Goal: Information Seeking & Learning: Understand process/instructions

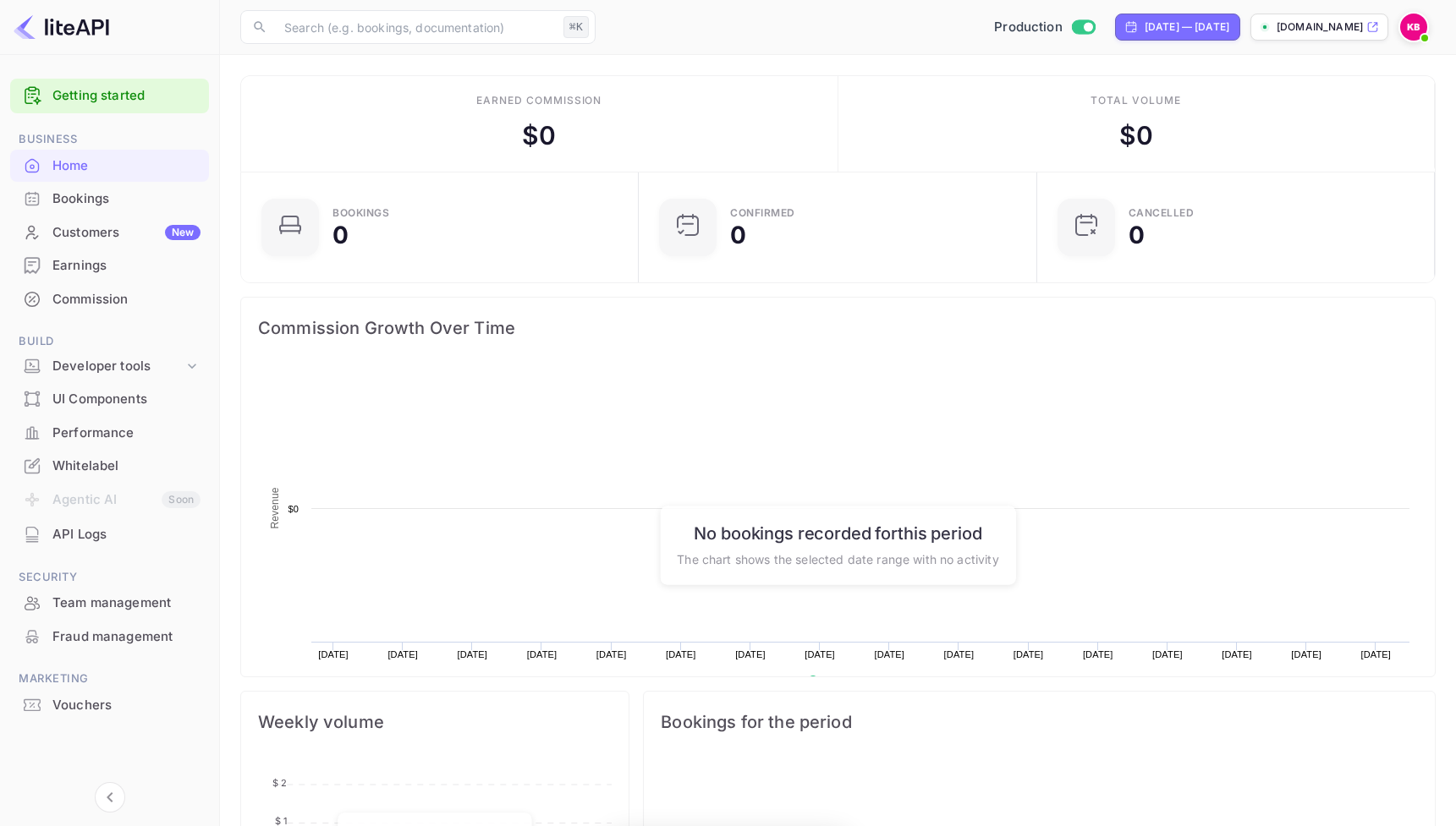
scroll to position [275, 387]
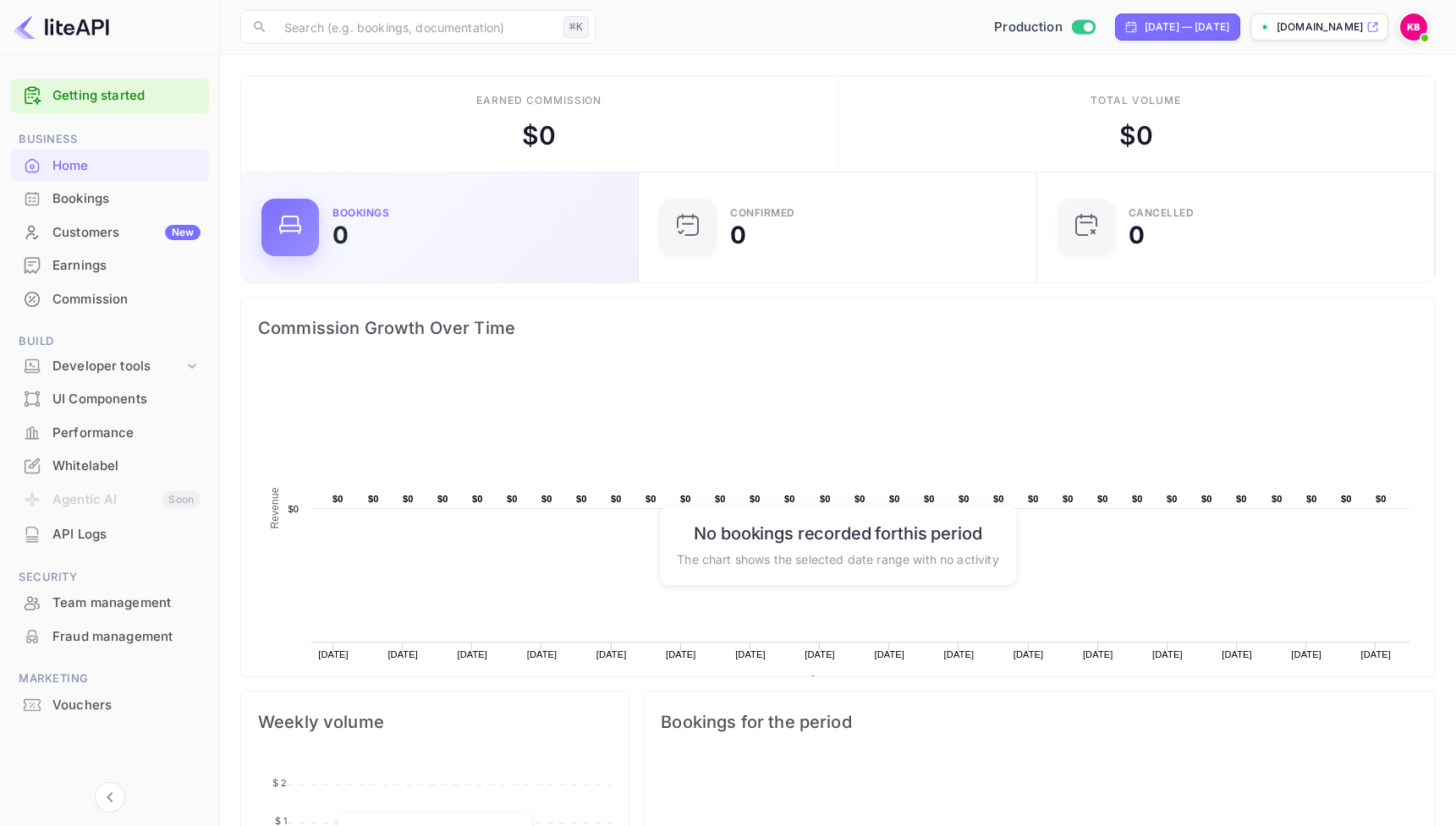
click at [395, 252] on div "Bookings 0" at bounding box center [439, 227] width 357 height 58
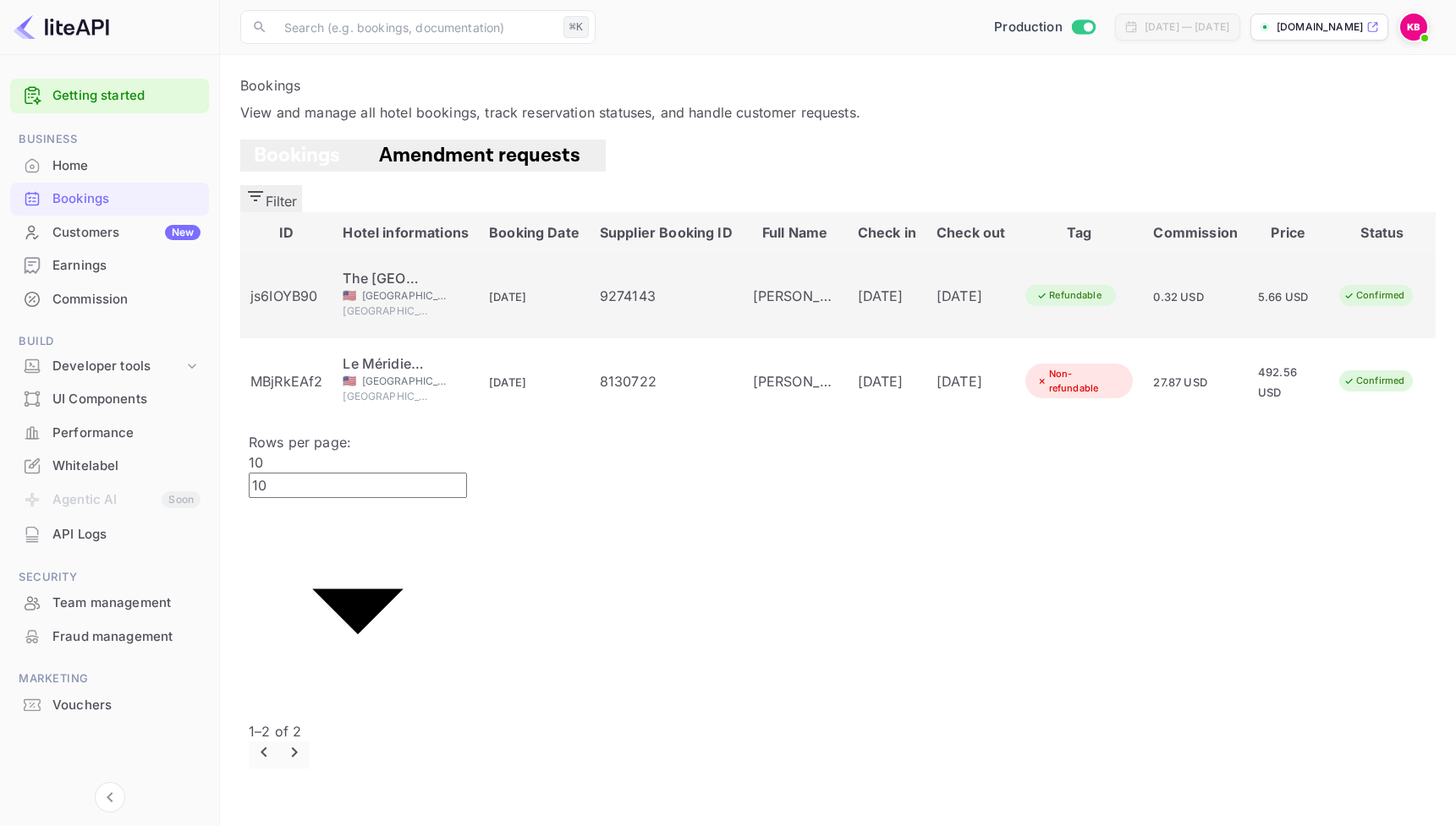
click at [753, 286] on div "[PERSON_NAME]" at bounding box center [795, 296] width 85 height 20
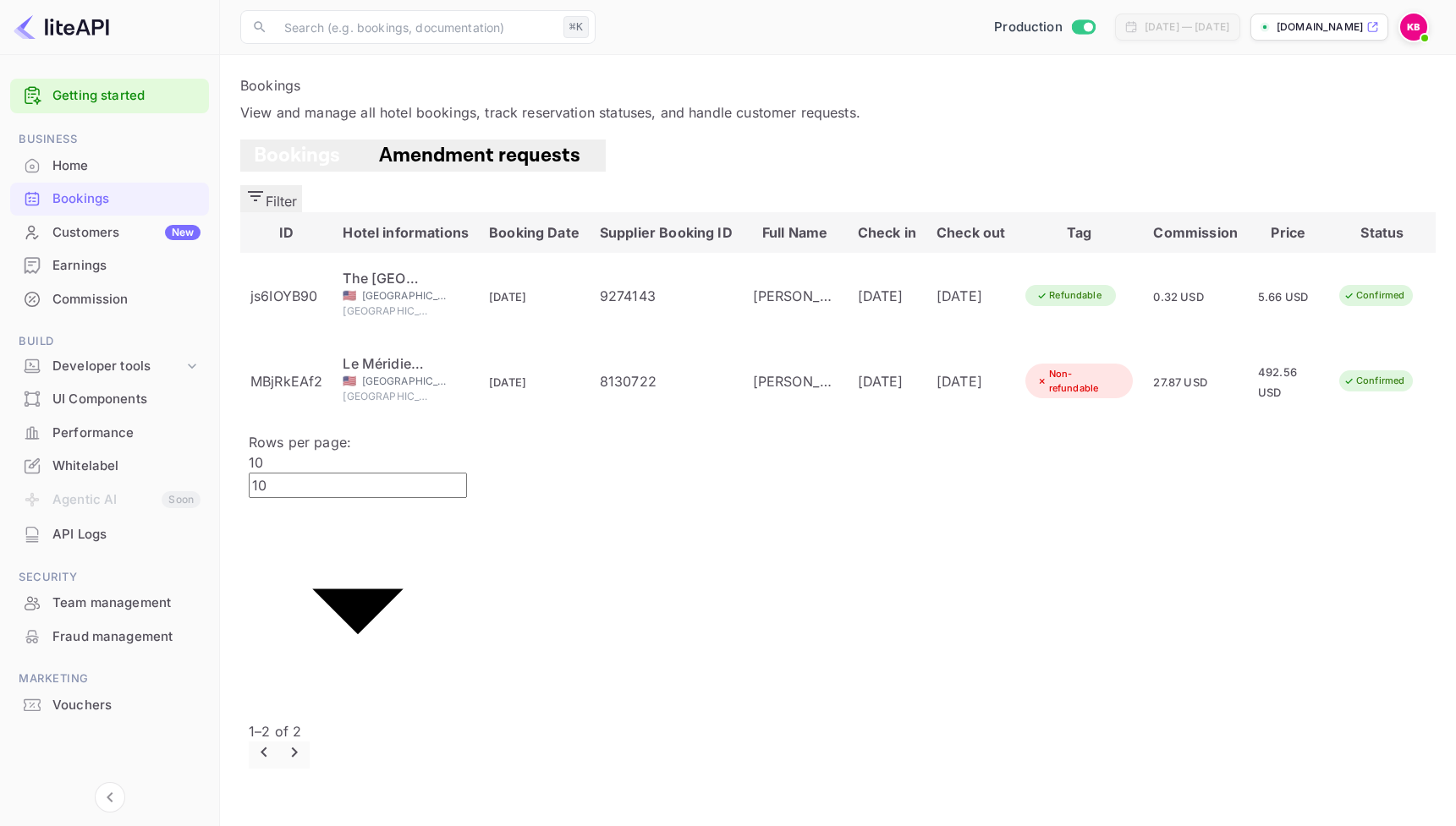
drag, startPoint x: 1273, startPoint y: 353, endPoint x: 1415, endPoint y: 350, distance: 142.0
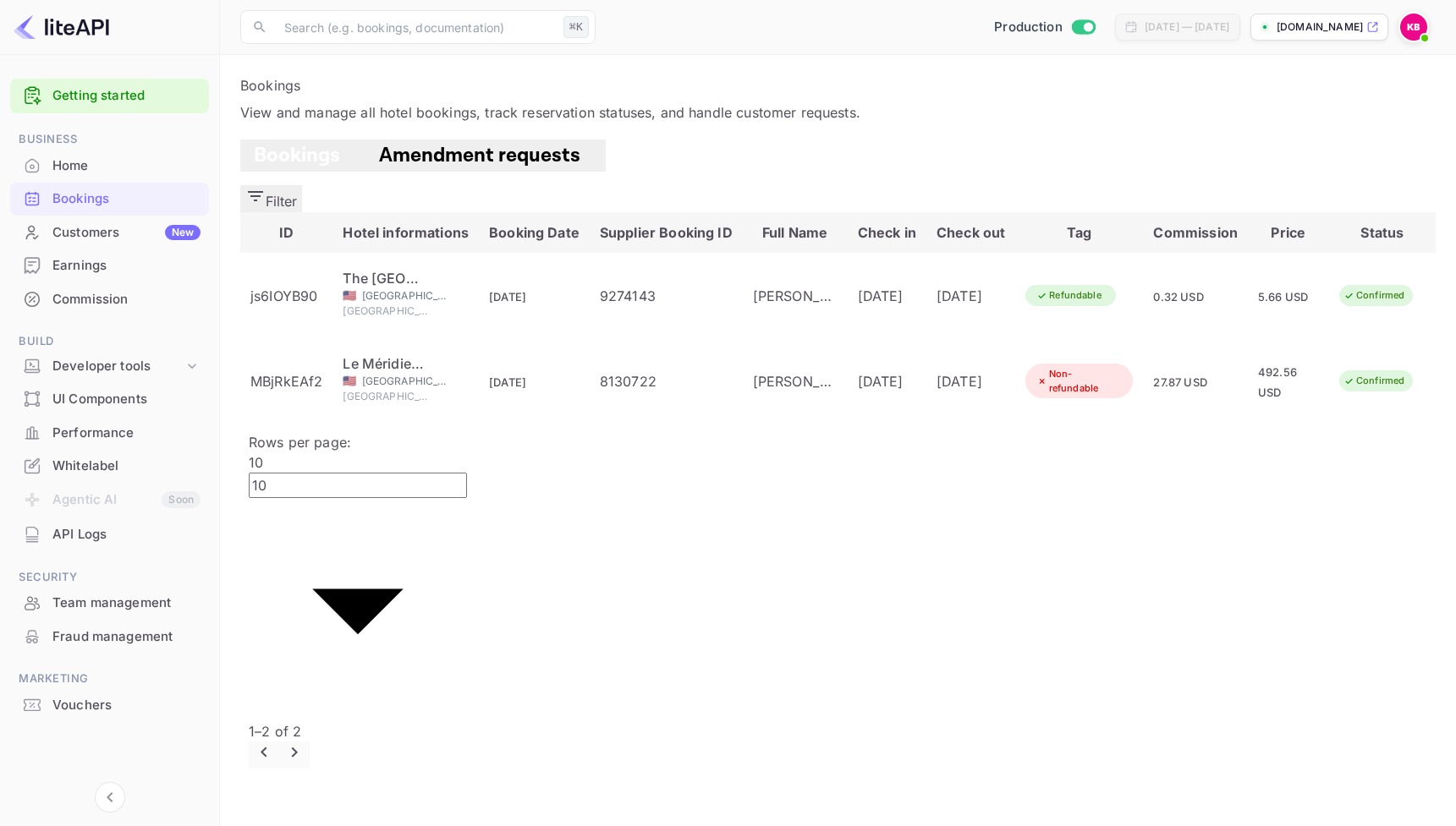
copy span "ebdb4d26-62ad-42f9-9c08-58aa83c07384_il0h0f"
click at [399, 168] on span "Amendment requests" at bounding box center [479, 155] width 235 height 27
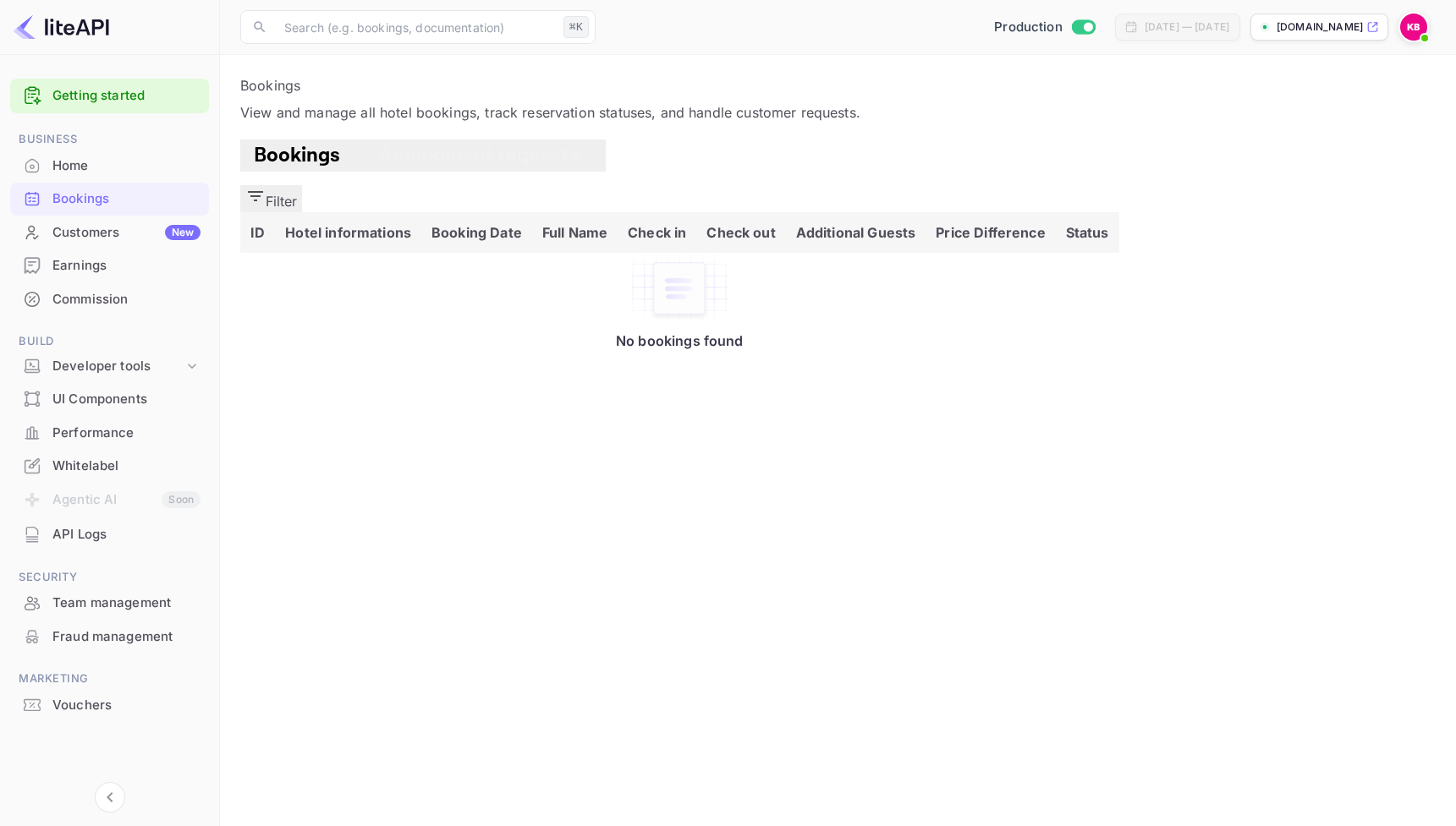
click at [280, 168] on span "Bookings" at bounding box center [297, 155] width 87 height 27
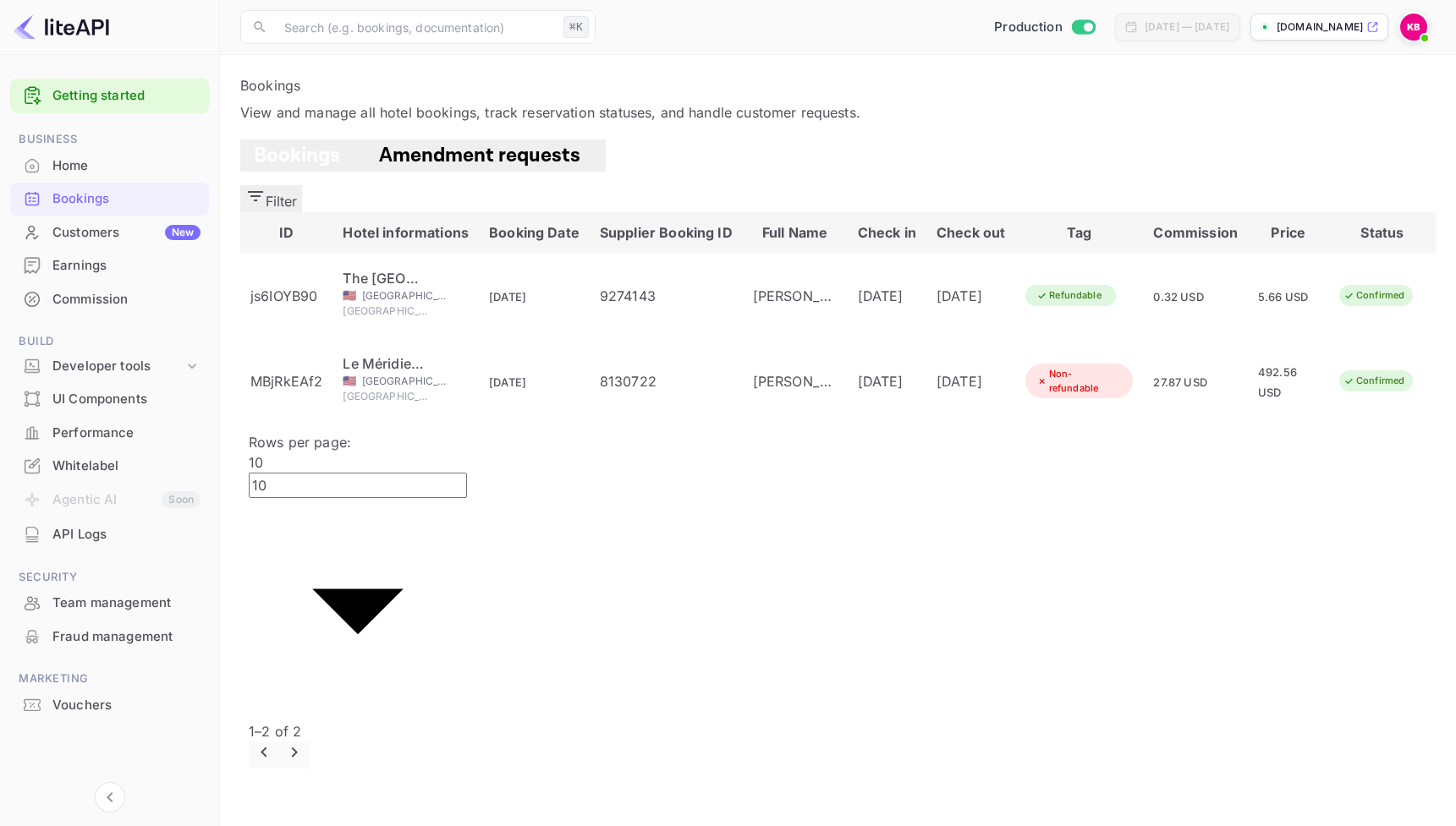
click at [136, 290] on div "Commission" at bounding box center [126, 299] width 148 height 19
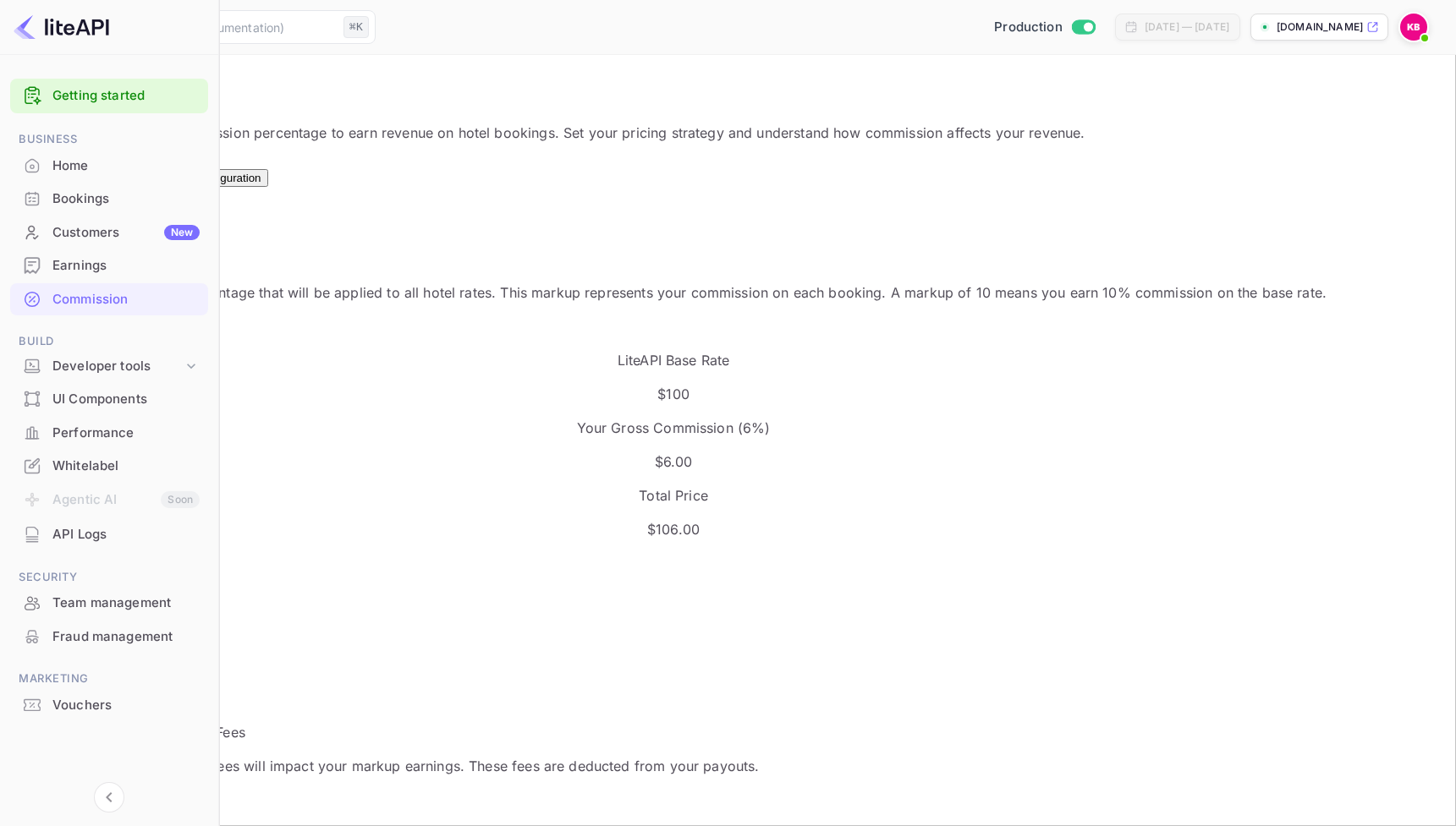
scroll to position [300, 739]
click at [146, 269] on div "Earnings" at bounding box center [126, 266] width 147 height 19
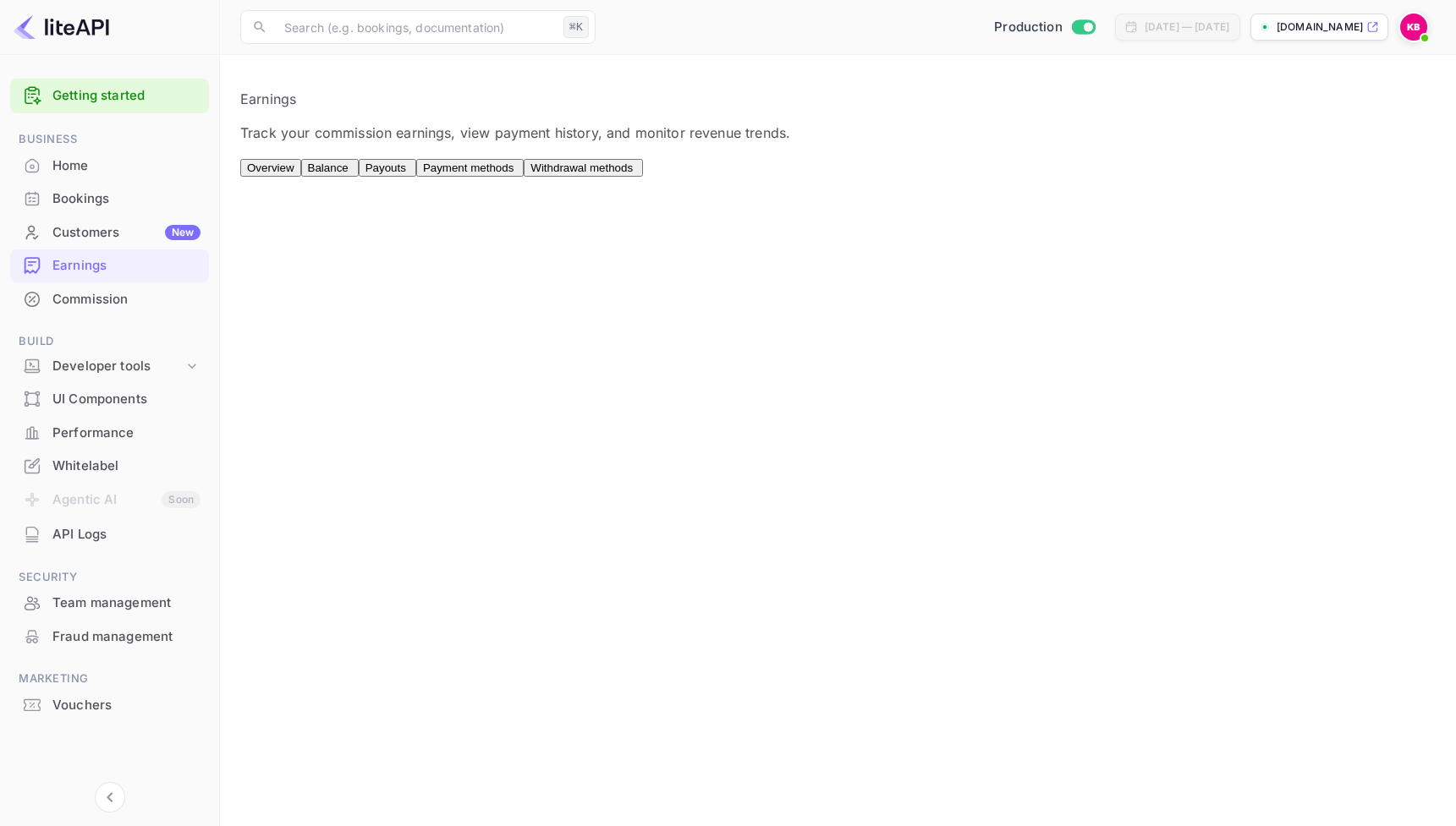
click at [406, 174] on span "Payouts" at bounding box center [385, 167] width 41 height 12
click at [349, 172] on span "Balance" at bounding box center [328, 167] width 41 height 12
click at [290, 172] on span "Overview" at bounding box center [271, 167] width 48 height 12
click at [71, 223] on div "Customers New" at bounding box center [126, 233] width 148 height 19
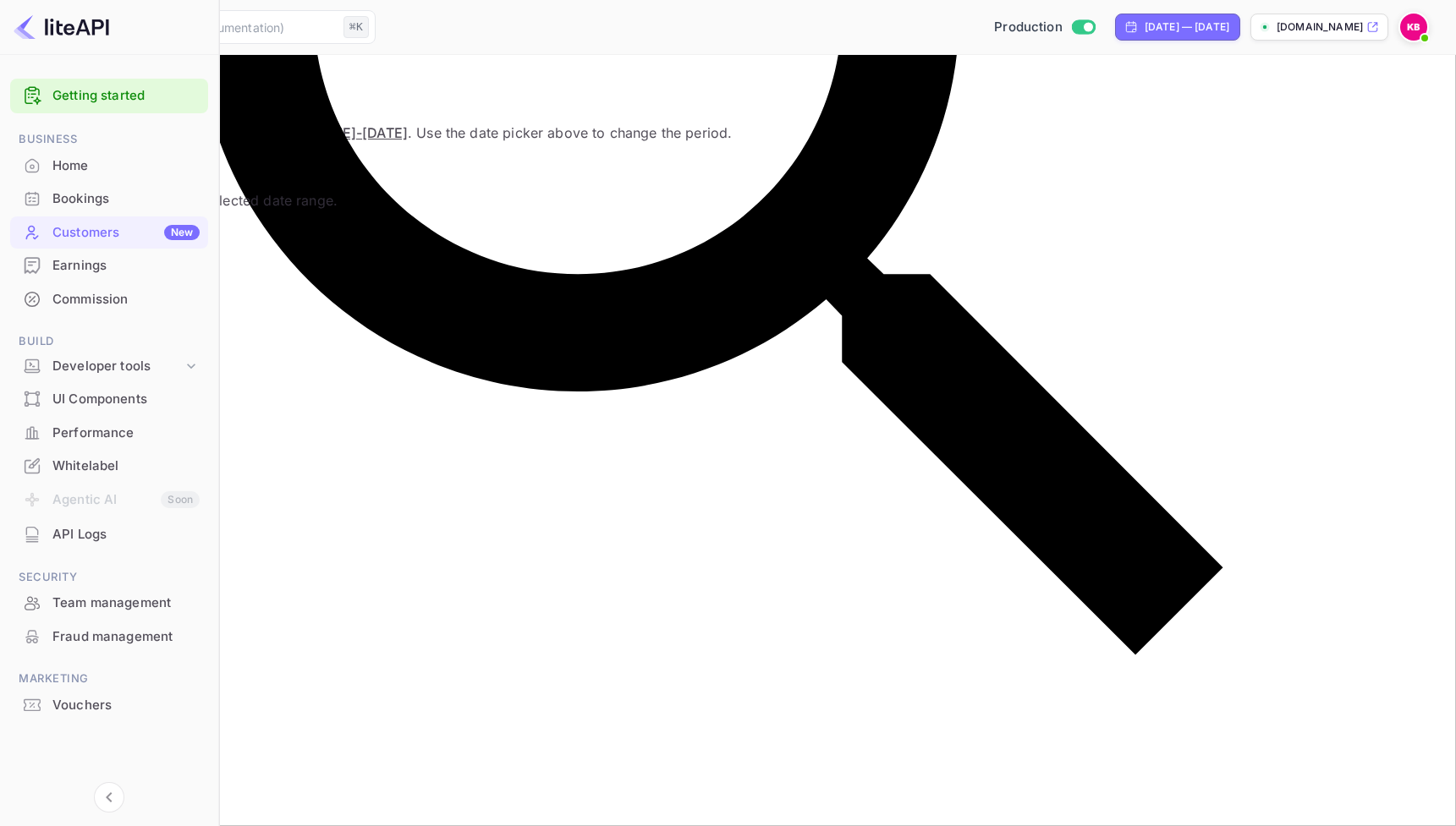
click at [107, 202] on div "Bookings" at bounding box center [126, 199] width 147 height 19
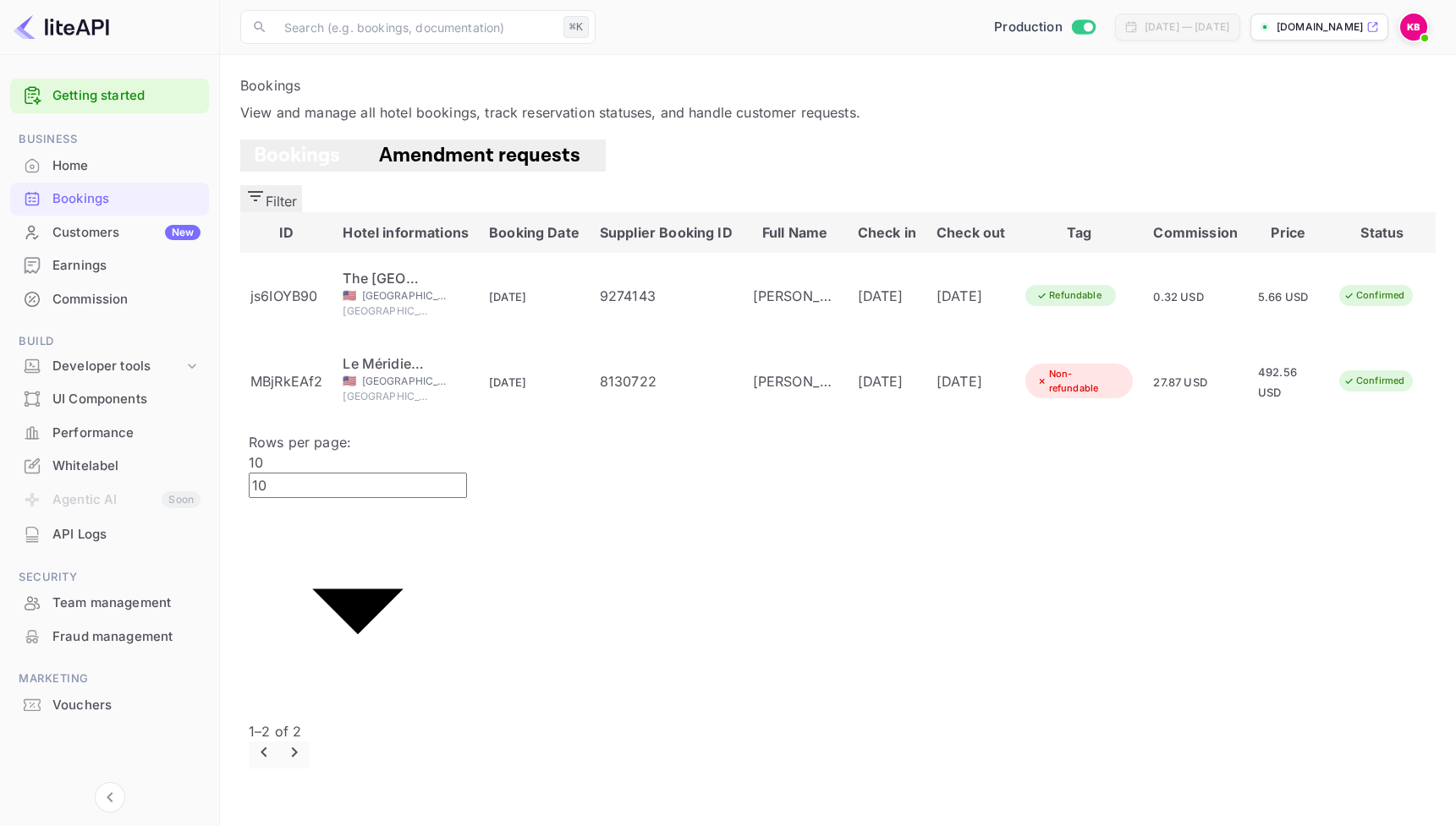
click at [129, 538] on div "API Logs" at bounding box center [126, 535] width 148 height 19
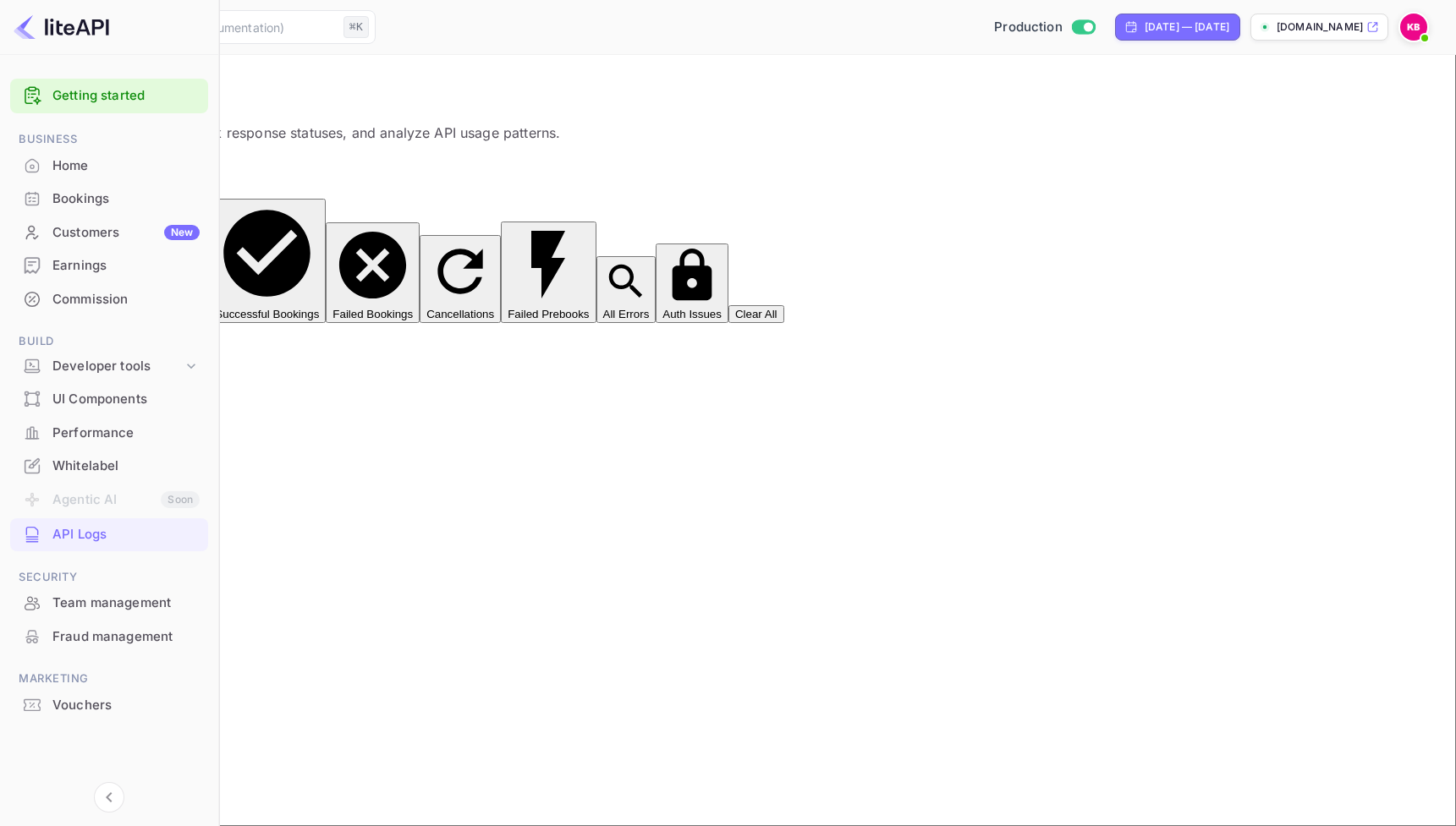
click at [326, 202] on button "Successful Bookings" at bounding box center [267, 260] width 118 height 125
type input "200"
type input "post"
type input "book"
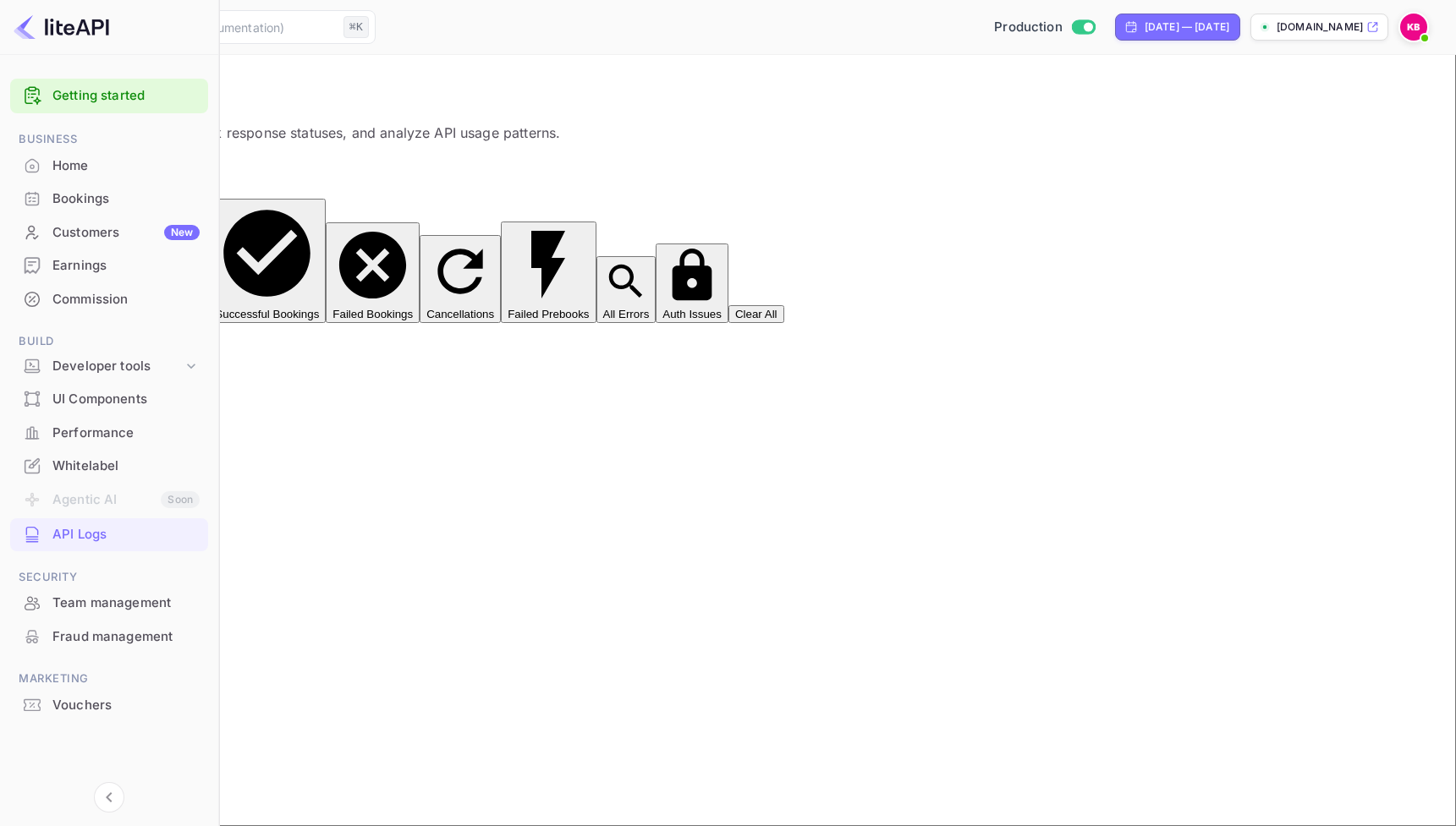
click at [159, 170] on div "Home" at bounding box center [126, 166] width 147 height 19
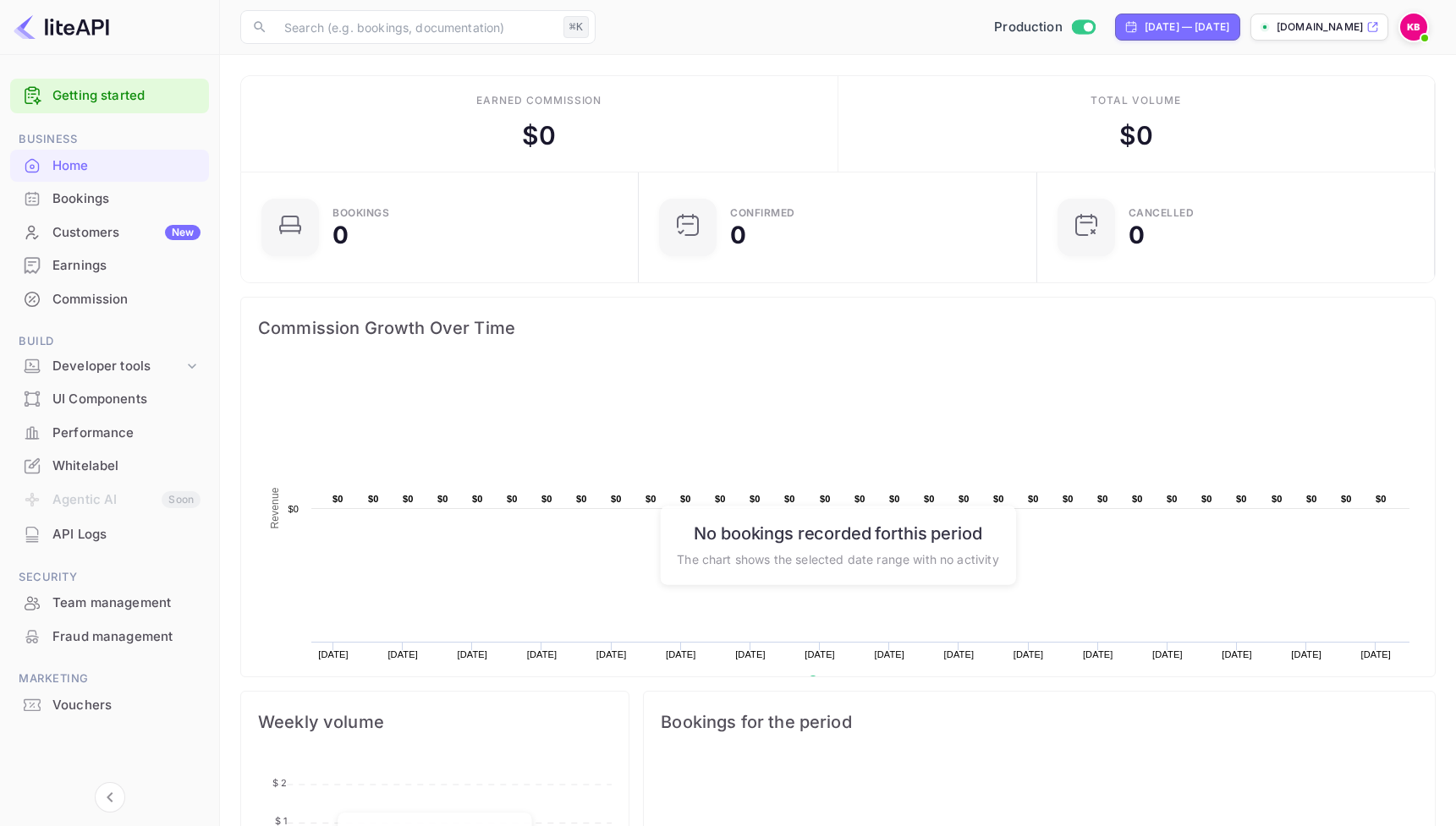
click at [89, 209] on div "Bookings" at bounding box center [109, 199] width 199 height 33
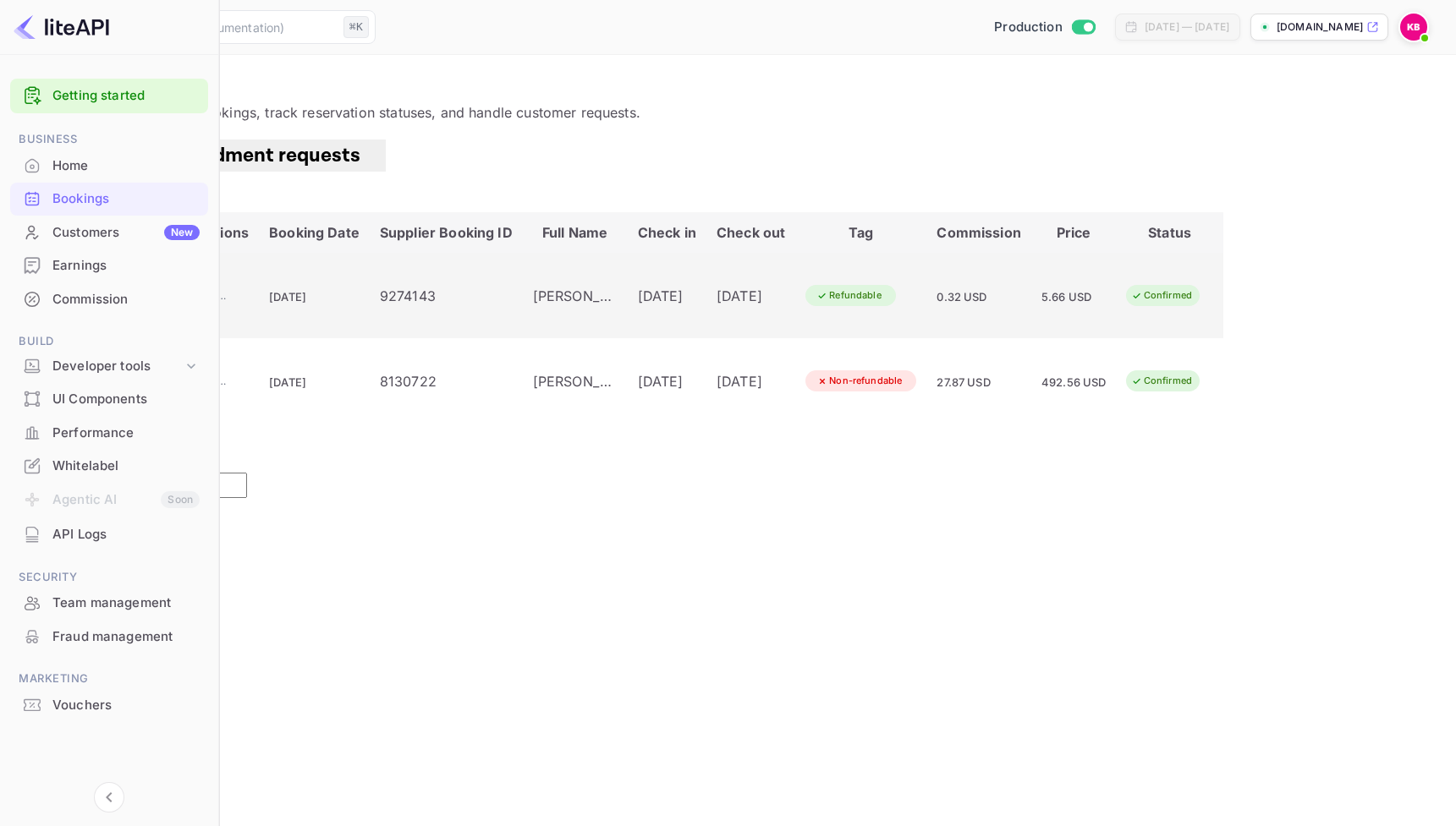
drag, startPoint x: 248, startPoint y: 299, endPoint x: 308, endPoint y: 300, distance: 60.0
click at [112, 300] on td "js6IOYB90" at bounding box center [66, 296] width 92 height 86
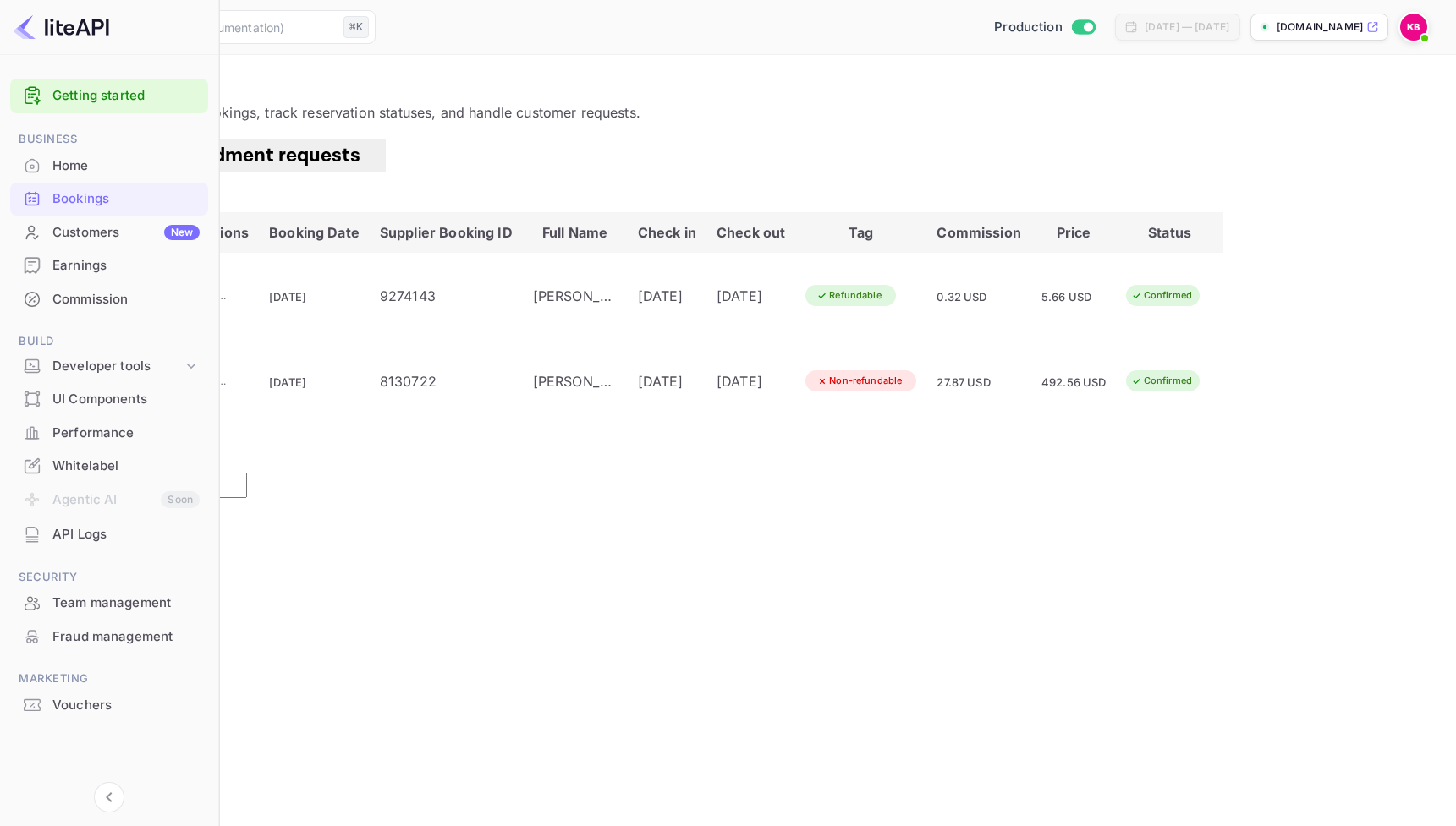
copy div ""lastName" : "Bromont" , "firstName" : "[PERSON_NAME]" , "occupancyNumber" : 1 …"
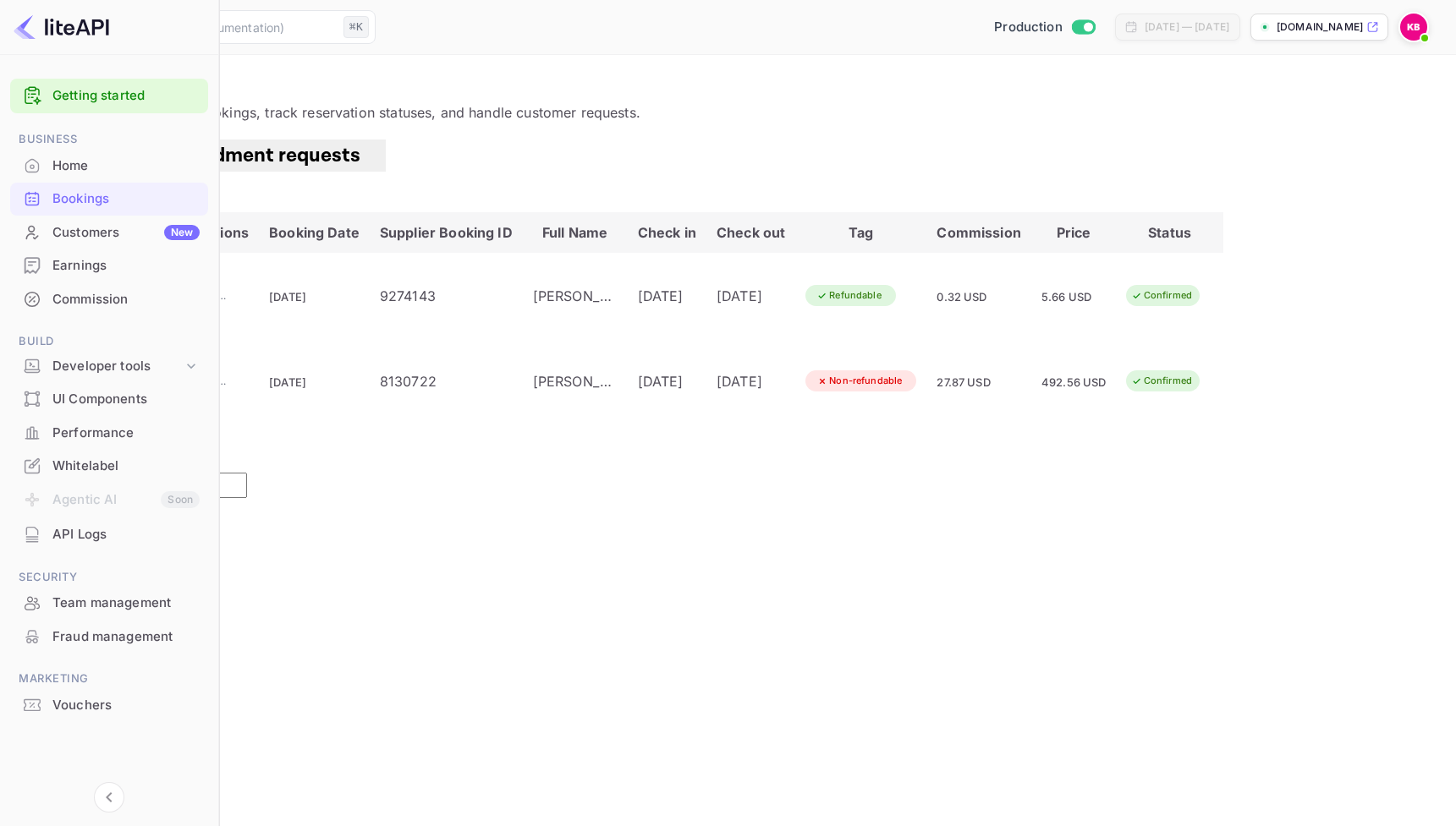
click at [184, 362] on icon at bounding box center [191, 366] width 17 height 17
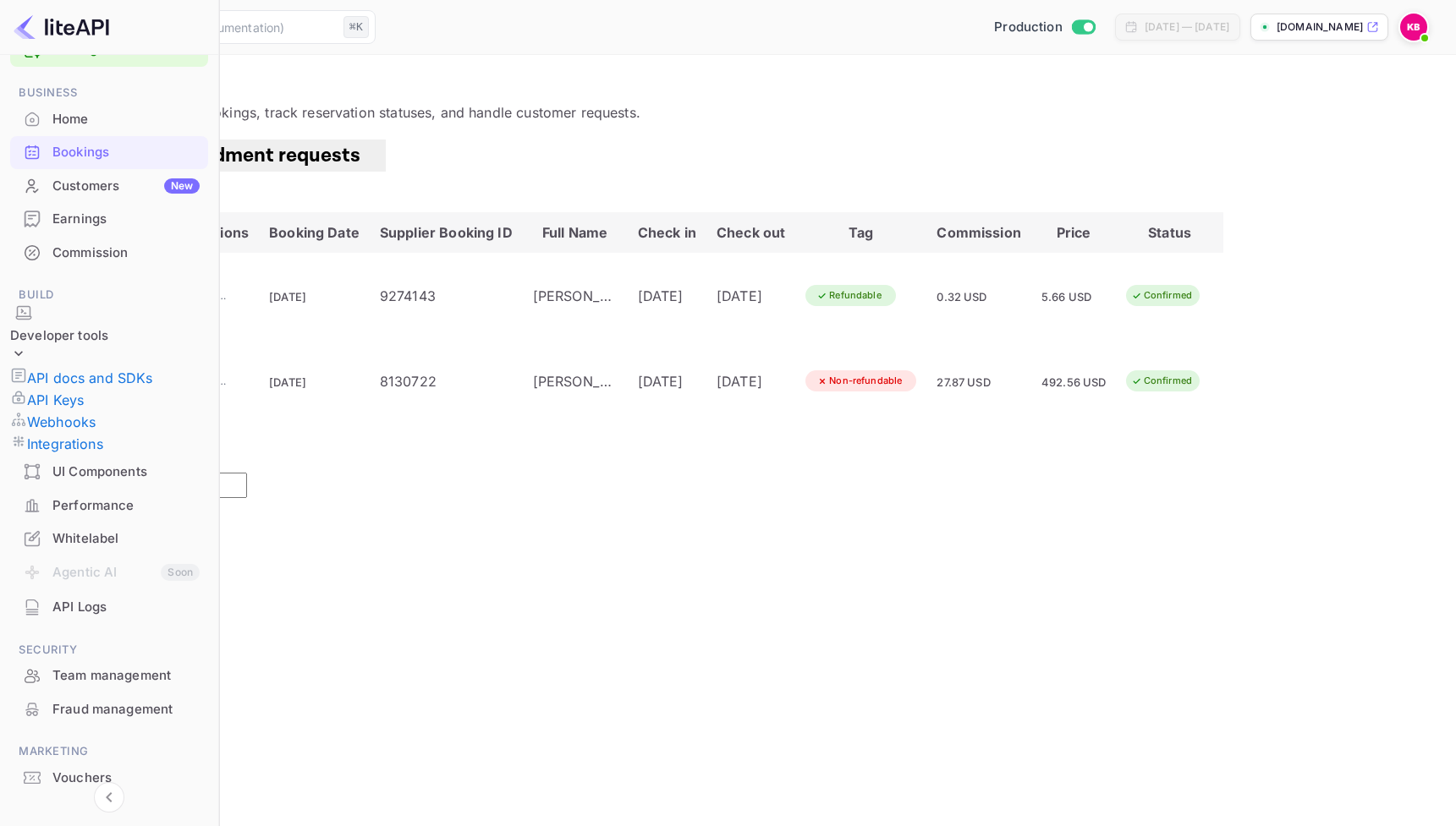
scroll to position [49, 0]
click at [126, 365] on p "API docs and SDKs" at bounding box center [89, 375] width 126 height 20
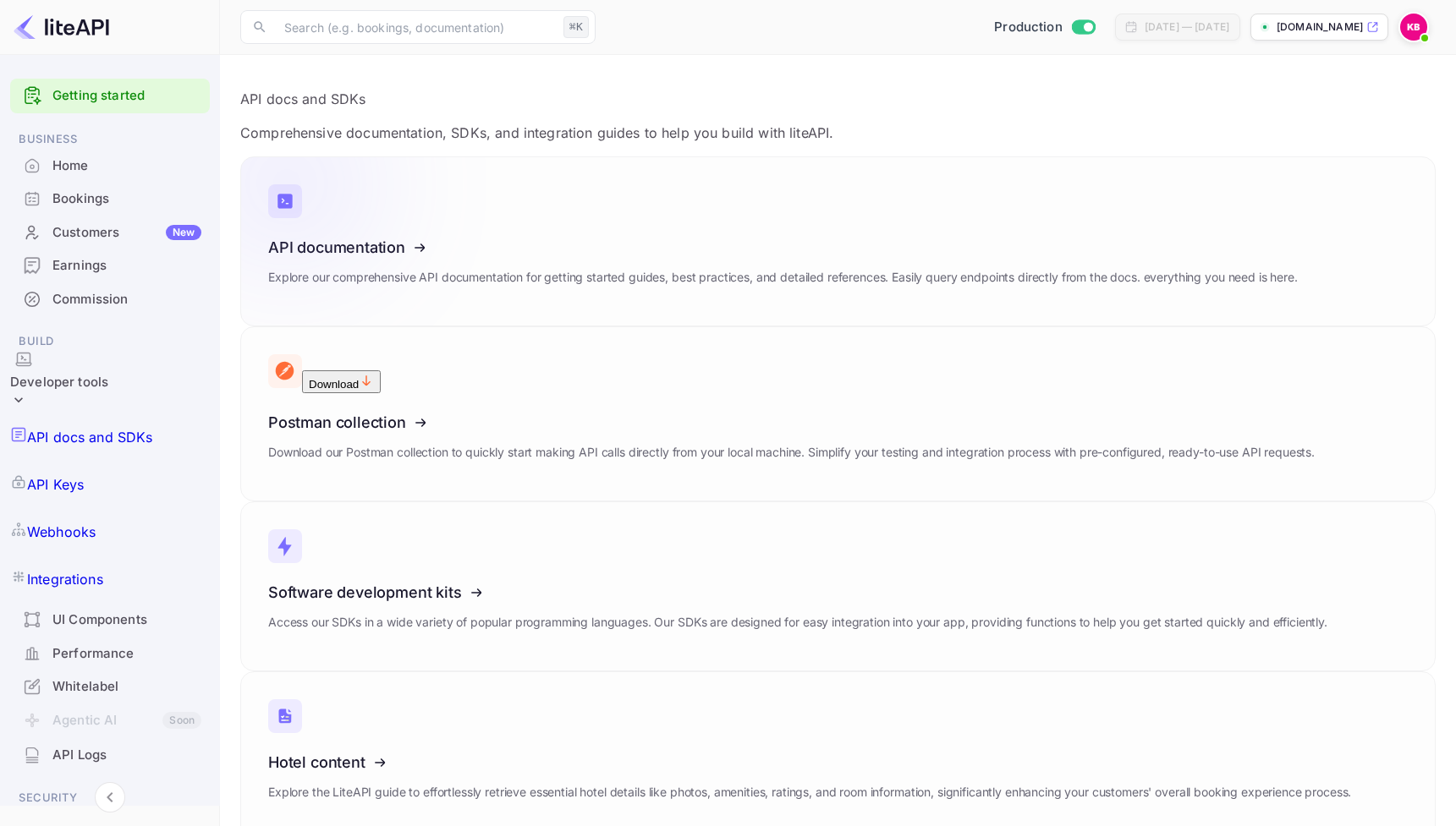
click at [674, 271] on p "Explore our comprehensive API documentation for getting started guides, best pr…" at bounding box center [783, 278] width 1030 height 19
click at [84, 474] on p "API Keys" at bounding box center [55, 484] width 57 height 20
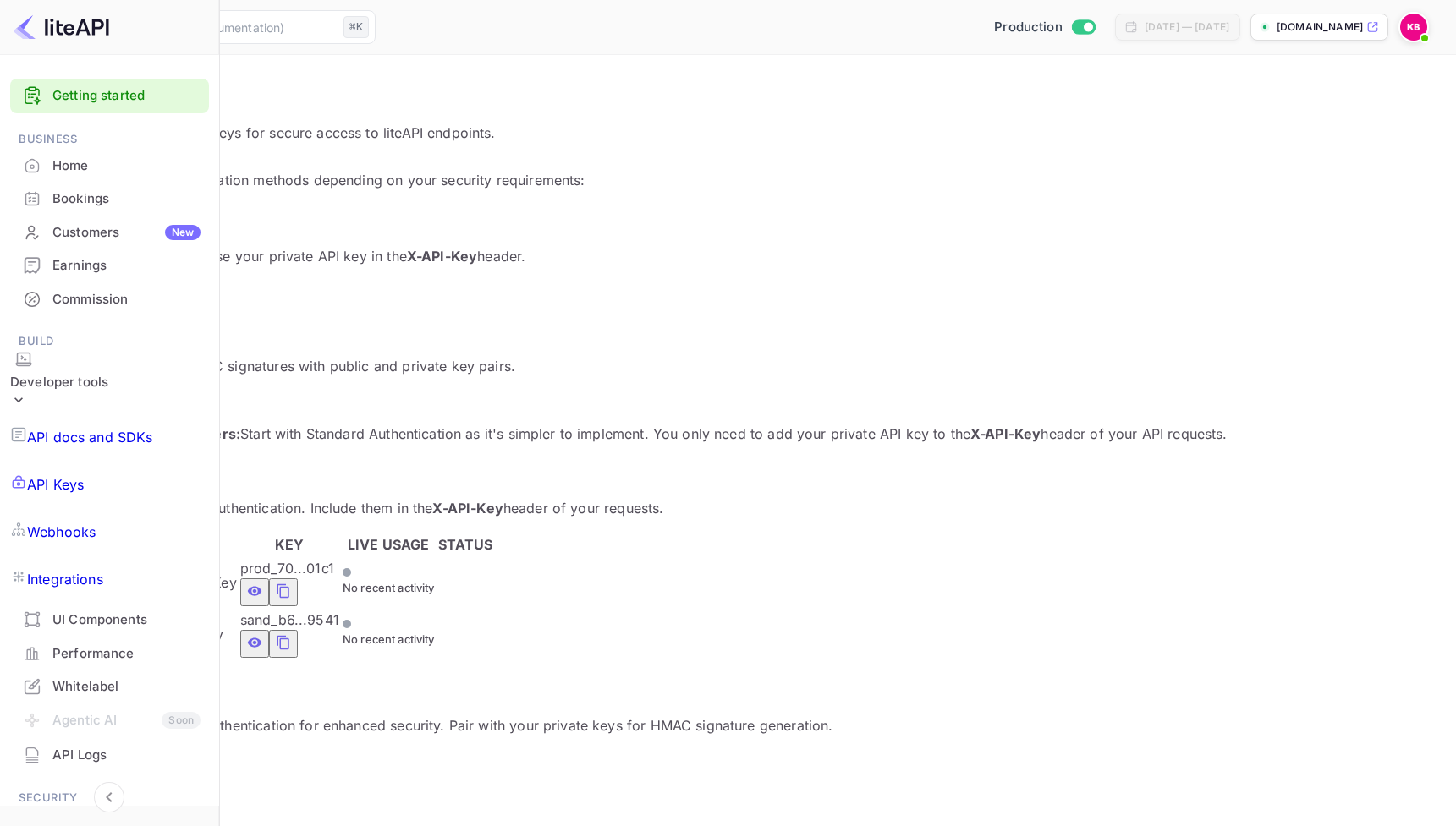
click at [291, 581] on icon "private api keys table" at bounding box center [283, 590] width 15 height 20
